Goal: Communication & Community: Answer question/provide support

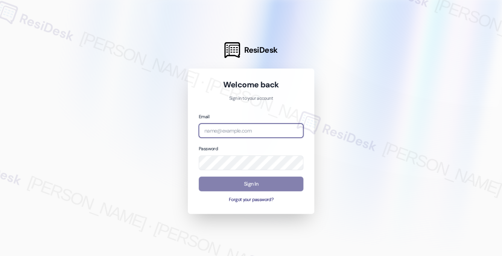
click at [232, 131] on input "email" at bounding box center [251, 130] width 105 height 15
click at [0, 256] on com-1password-button at bounding box center [0, 256] width 0 height 0
click at [269, 127] on input "email" at bounding box center [251, 130] width 105 height 15
type input "[EMAIL_ADDRESS][PERSON_NAME][PERSON_NAME][DOMAIN_NAME]"
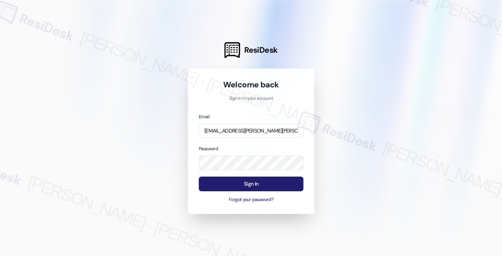
click at [242, 187] on button "Sign In" at bounding box center [251, 184] width 105 height 15
click at [323, 58] on div at bounding box center [251, 128] width 502 height 256
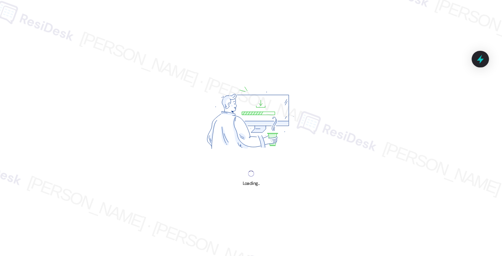
drag, startPoint x: 501, startPoint y: 55, endPoint x: 524, endPoint y: 55, distance: 22.2
click at [502, 55] on html "Loading... Loading..." at bounding box center [251, 128] width 502 height 256
click at [501, 49] on div "Loading..." at bounding box center [251, 128] width 502 height 256
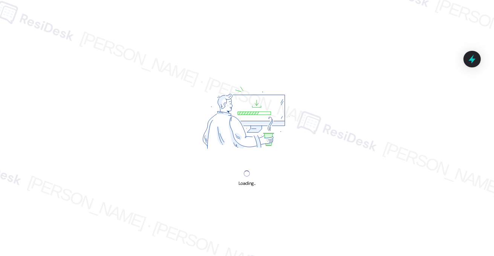
click at [69, 36] on div "Loading..." at bounding box center [247, 128] width 494 height 256
click at [170, 34] on div "Loading..." at bounding box center [247, 128] width 494 height 256
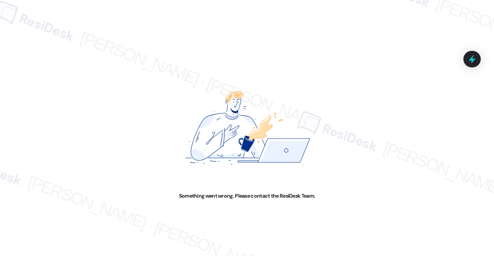
click at [76, 45] on div "Something went wrong. Please contact the ResiDesk Team." at bounding box center [247, 128] width 494 height 256
click at [52, 17] on div "Something went wrong. Please contact the ResiDesk Team." at bounding box center [247, 128] width 494 height 256
click at [51, 70] on div "Something went wrong. Please contact the ResiDesk Team." at bounding box center [247, 128] width 494 height 256
click at [41, 26] on div "Something went wrong. Please contact the ResiDesk Team." at bounding box center [247, 128] width 494 height 256
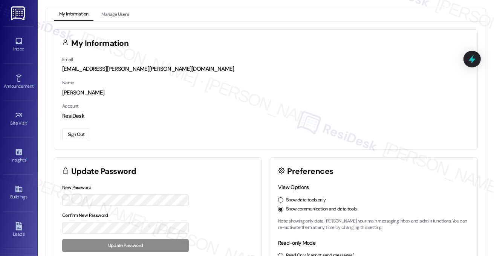
click at [45, 24] on div "My Information Manage Users My Information Email [EMAIL_ADDRESS][PERSON_NAME][P…" at bounding box center [266, 189] width 456 height 363
click at [74, 66] on div "[EMAIL_ADDRESS][PERSON_NAME][PERSON_NAME][DOMAIN_NAME]" at bounding box center [265, 69] width 407 height 8
click at [99, 67] on div "[EMAIL_ADDRESS][PERSON_NAME][PERSON_NAME][DOMAIN_NAME]" at bounding box center [265, 69] width 407 height 8
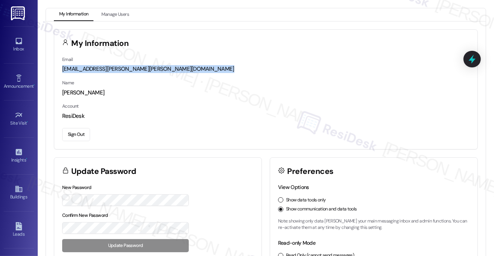
click at [99, 67] on div "[EMAIL_ADDRESS][PERSON_NAME][PERSON_NAME][DOMAIN_NAME]" at bounding box center [265, 69] width 407 height 8
click at [18, 50] on div "Inbox" at bounding box center [19, 49] width 38 height 8
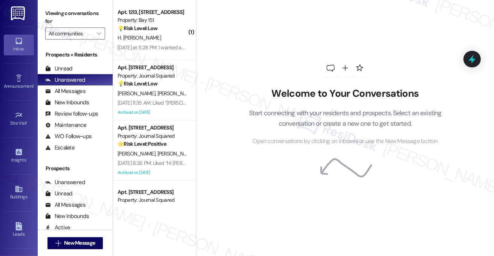
click at [60, 10] on label "Viewing conversations for" at bounding box center [75, 18] width 60 height 20
